Goal: Information Seeking & Learning: Learn about a topic

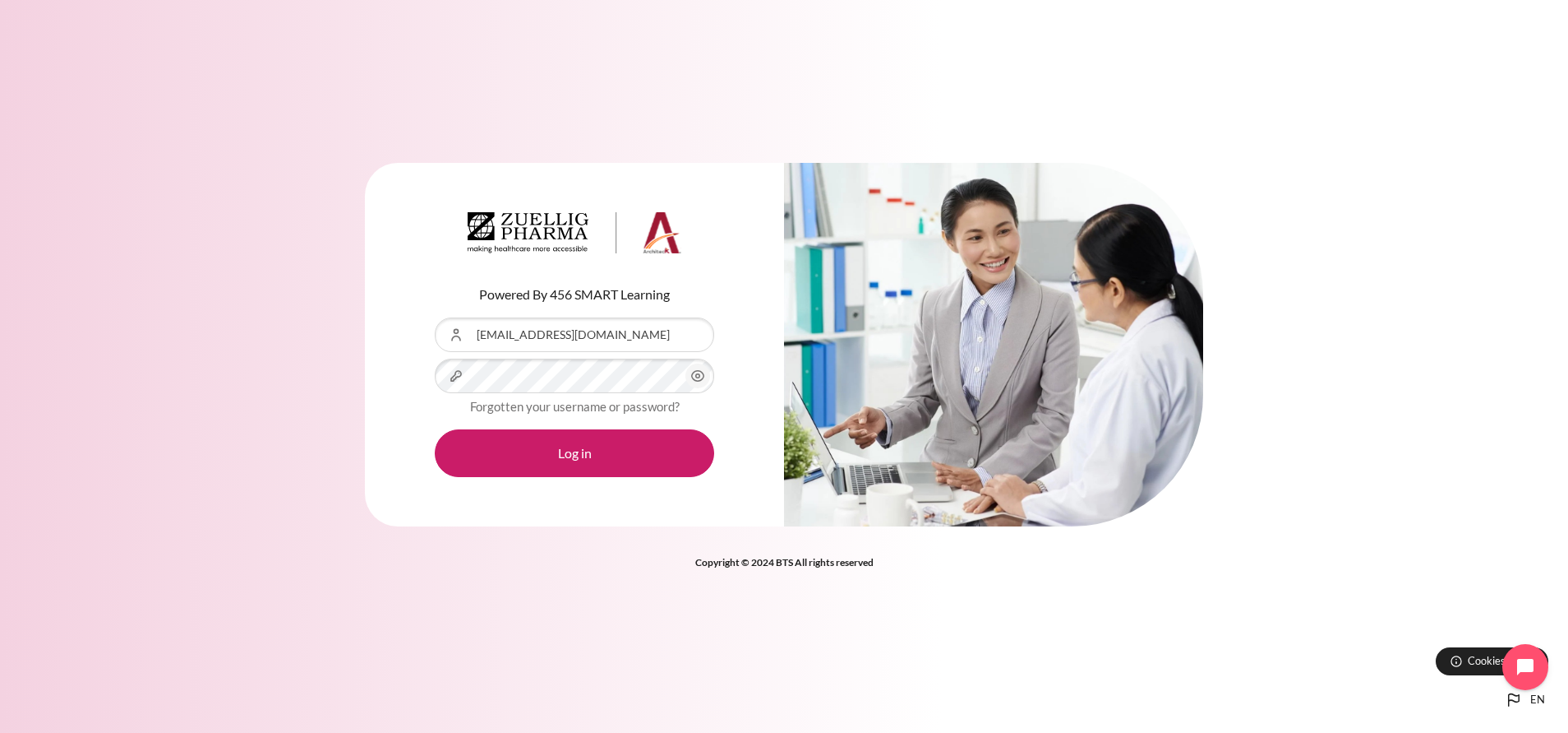
click at [435, 429] on button "Log in" at bounding box center [574, 453] width 279 height 47
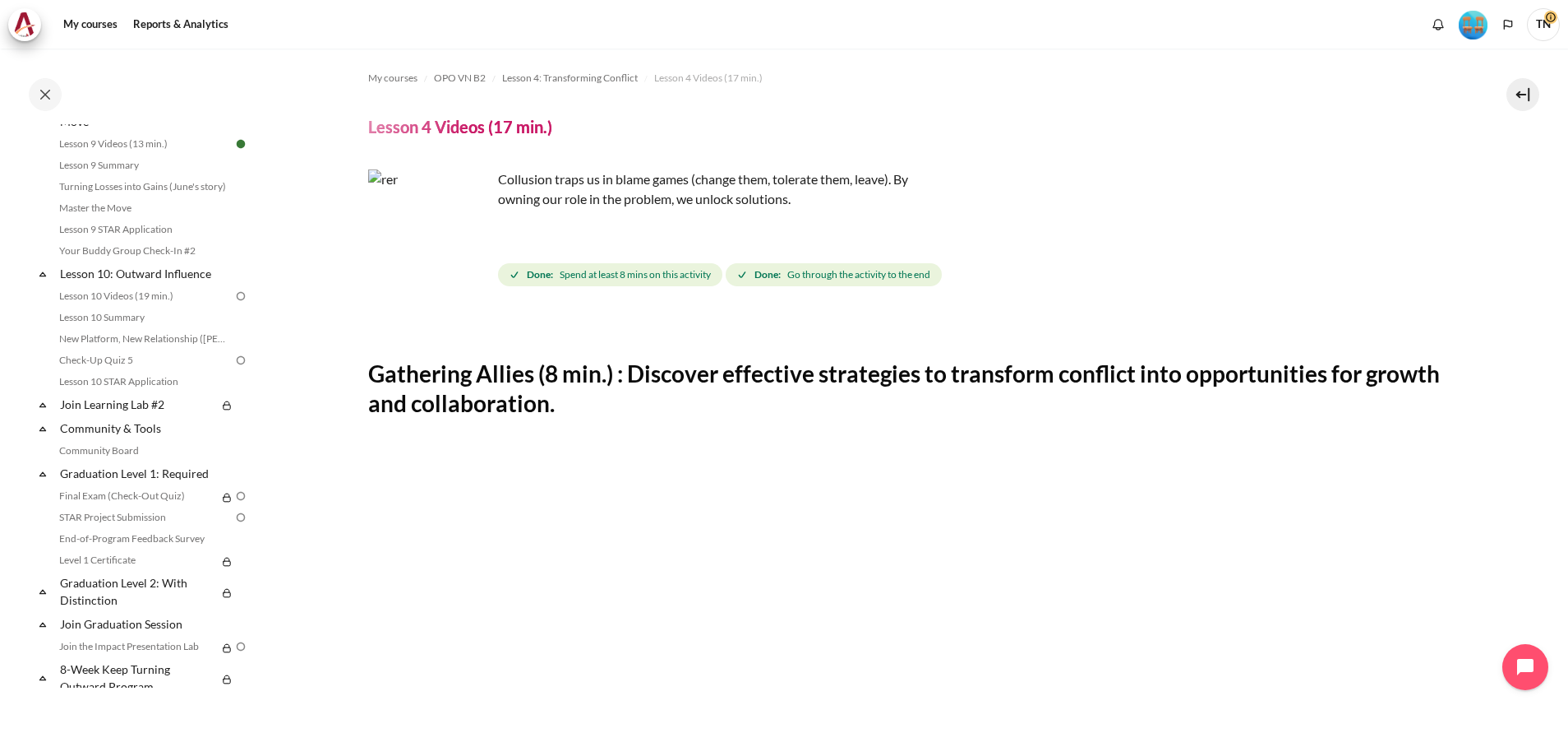
scroll to position [1419, 0]
click at [163, 180] on link "Lesson 9 Summary" at bounding box center [143, 171] width 179 height 20
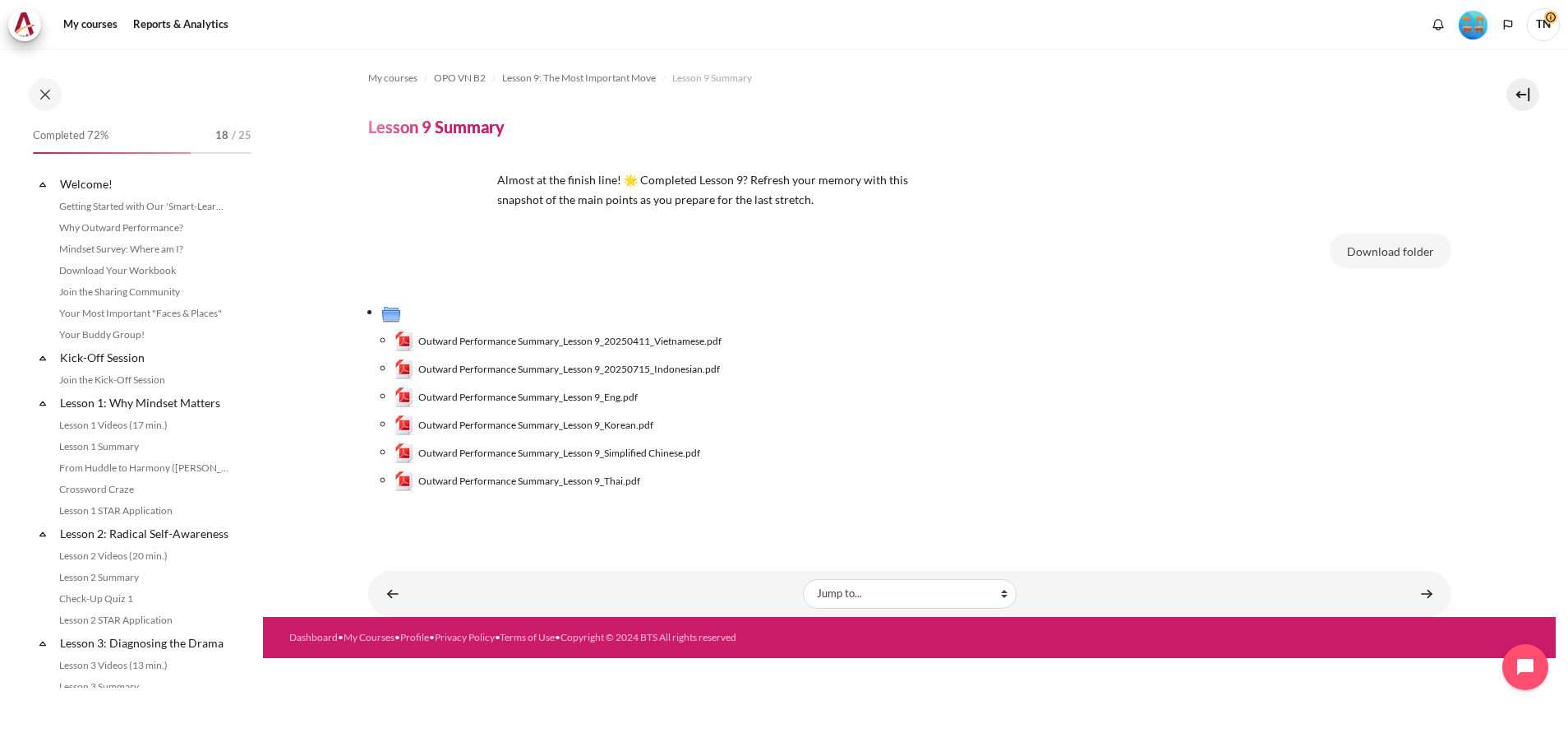
scroll to position [1253, 0]
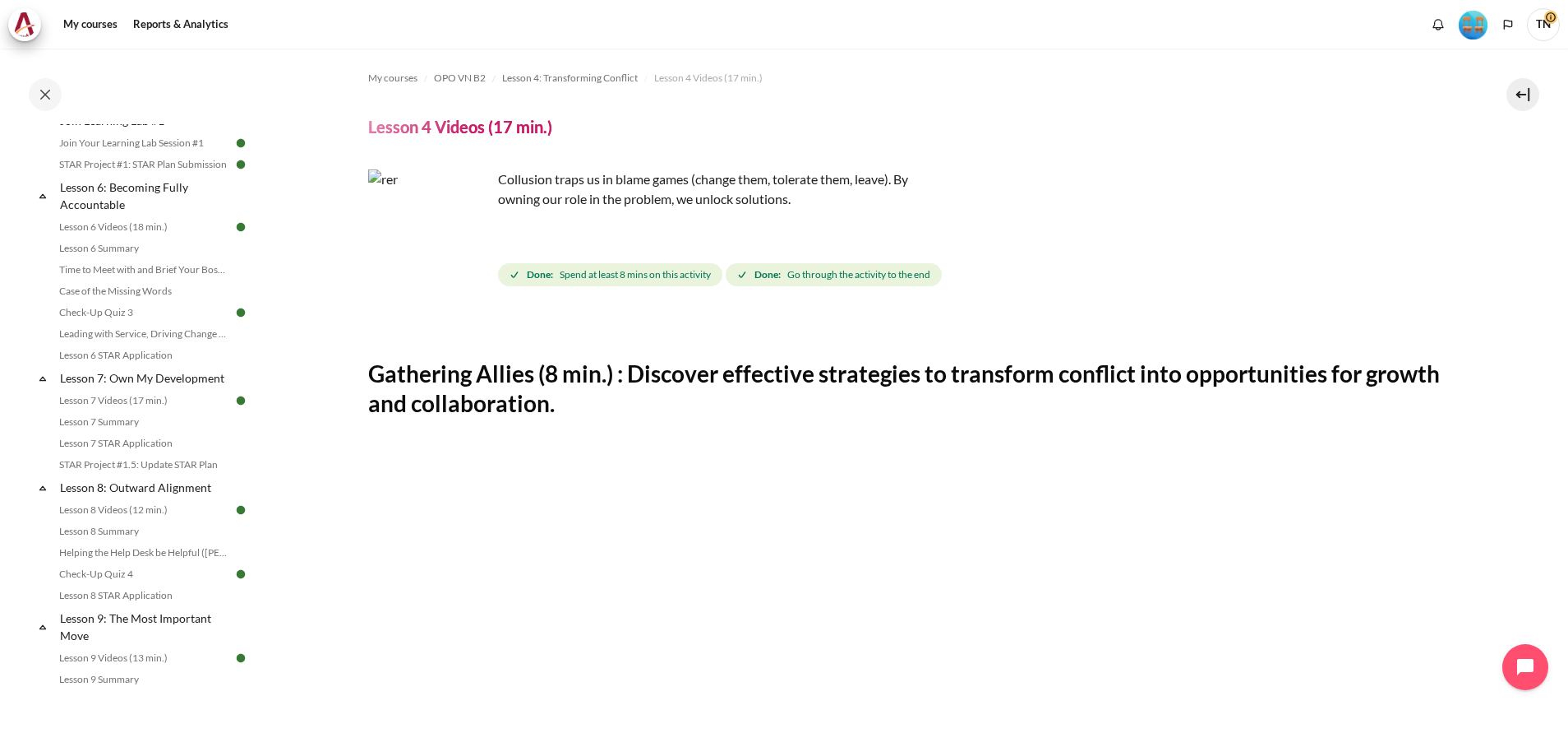
scroll to position [903, 0]
click at [100, 266] on link "Lesson 6 Summary" at bounding box center [143, 255] width 179 height 20
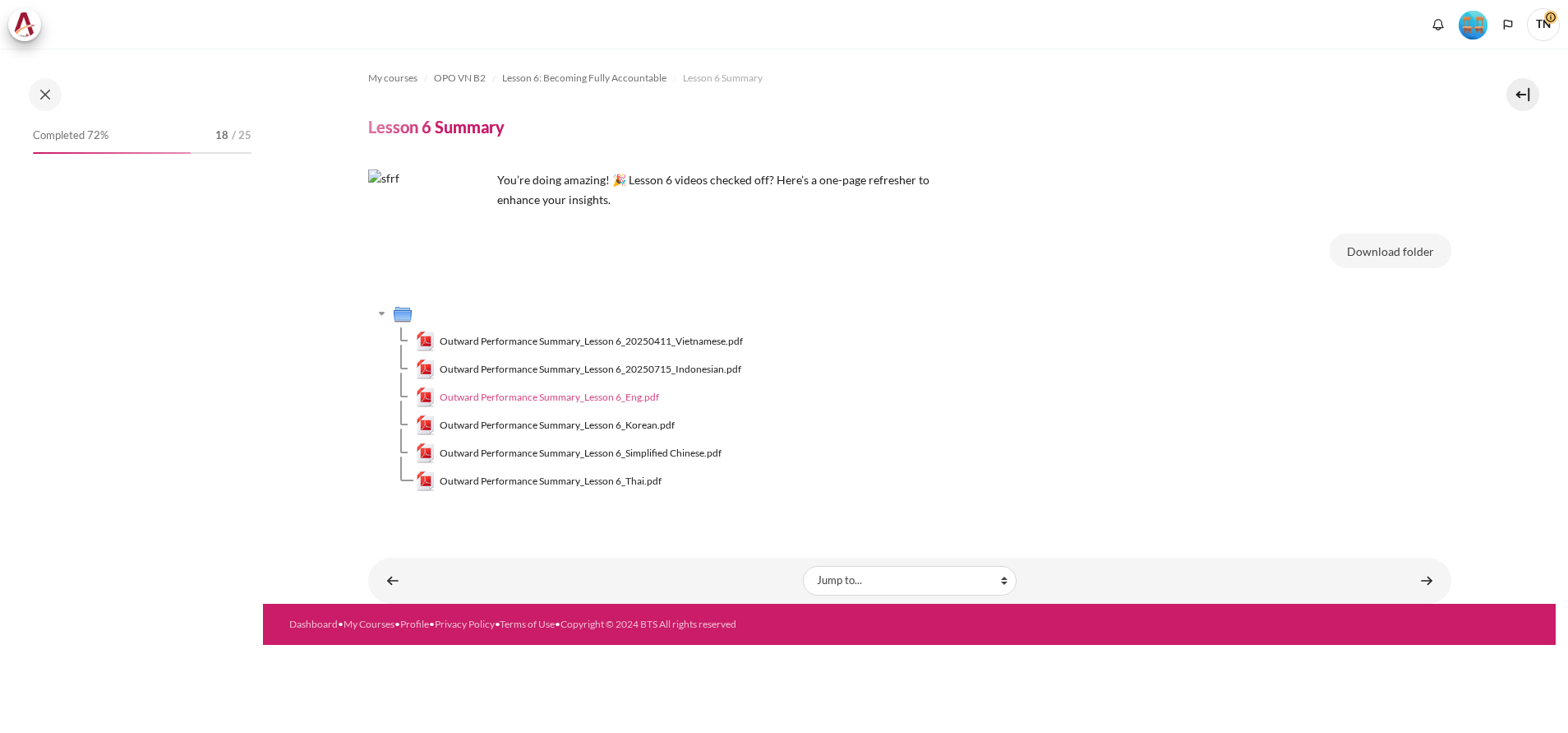
click at [604, 391] on span "Outward Performance Summary_Lesson 6_Eng.pdf" at bounding box center [549, 397] width 219 height 15
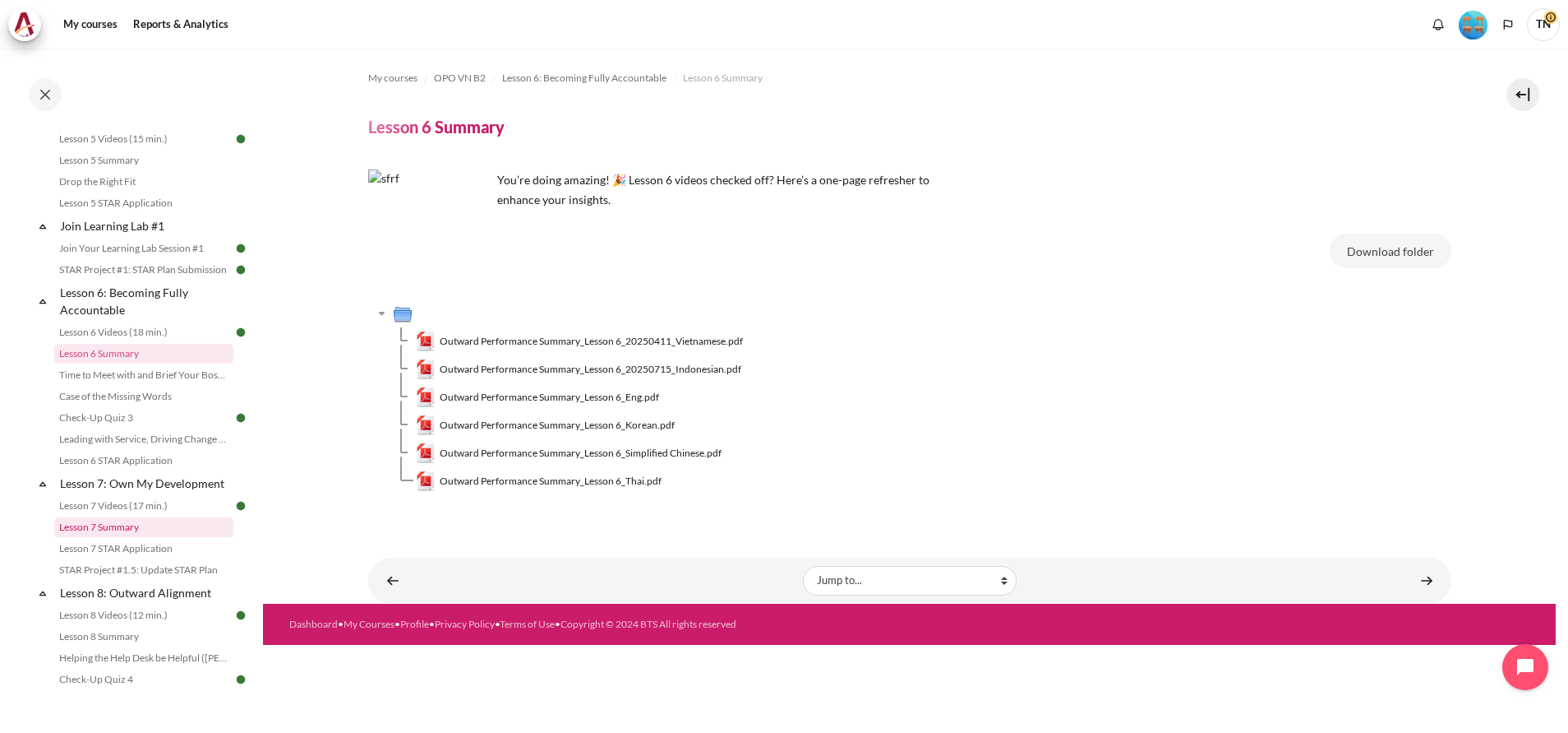
click at [163, 536] on link "Lesson 7 Summary" at bounding box center [143, 527] width 179 height 20
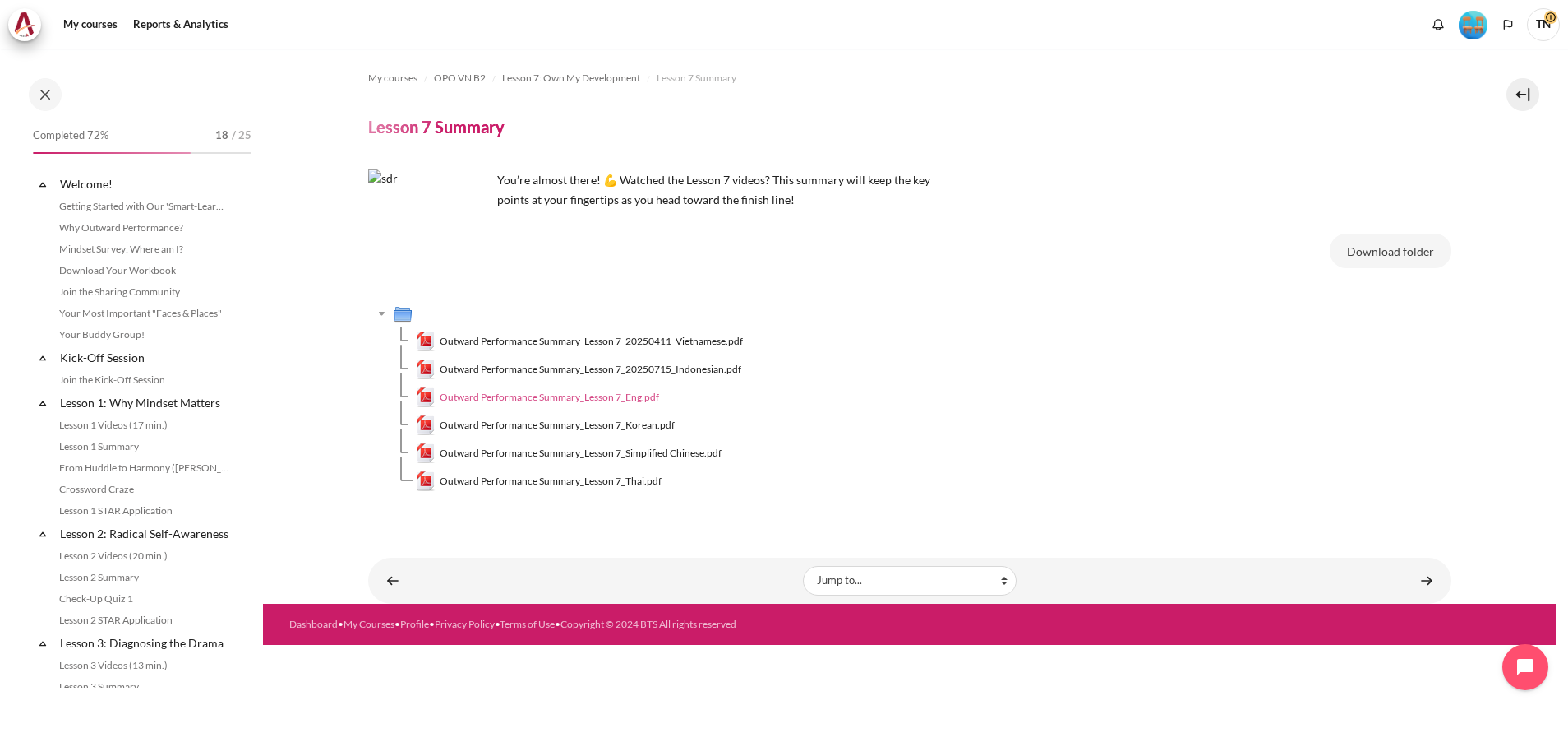
scroll to position [996, 0]
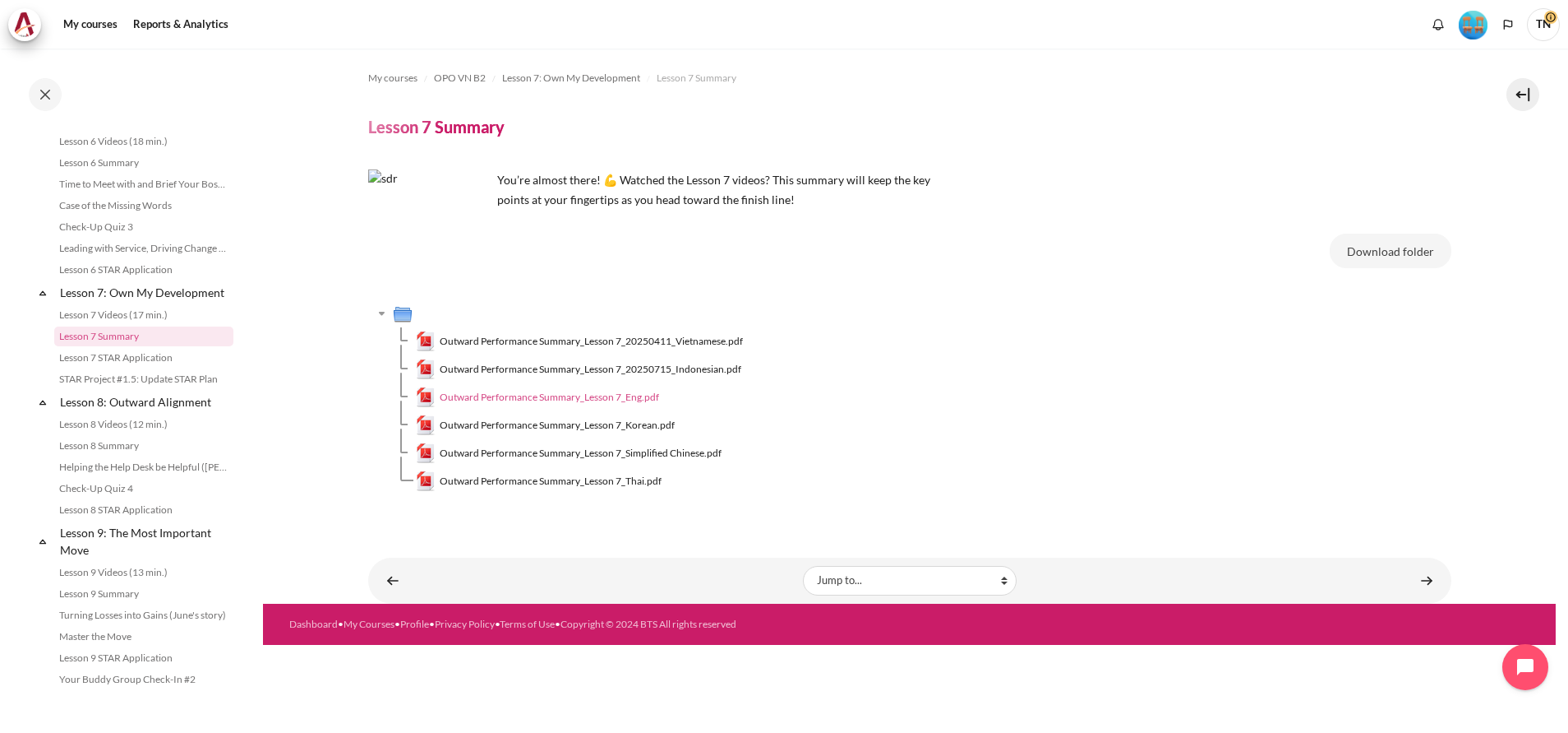
click at [586, 395] on span "Outward Performance Summary_Lesson 7_Eng.pdf" at bounding box center [549, 397] width 219 height 15
